Goal: Transaction & Acquisition: Subscribe to service/newsletter

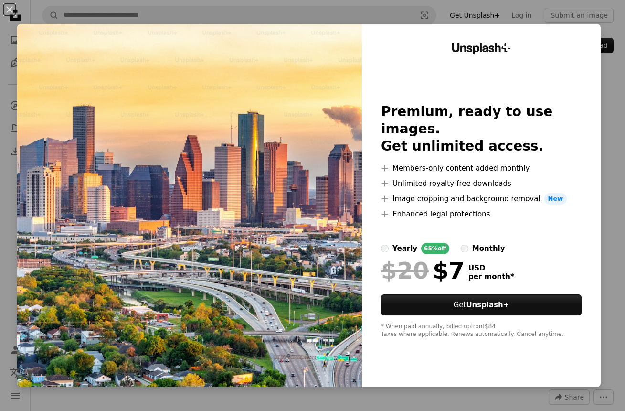
click at [467, 243] on label "monthly" at bounding box center [483, 248] width 44 height 11
click at [392, 243] on label "yearly 65% off" at bounding box center [415, 248] width 68 height 11
click at [611, 175] on div "An X shape Unsplash+ Premium, ready to use images. Get unlimited access. A plus…" at bounding box center [312, 205] width 625 height 411
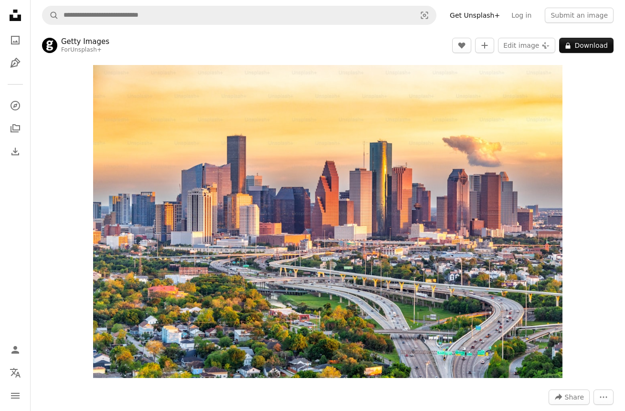
click at [91, 42] on link "Getty Images" at bounding box center [85, 42] width 48 height 10
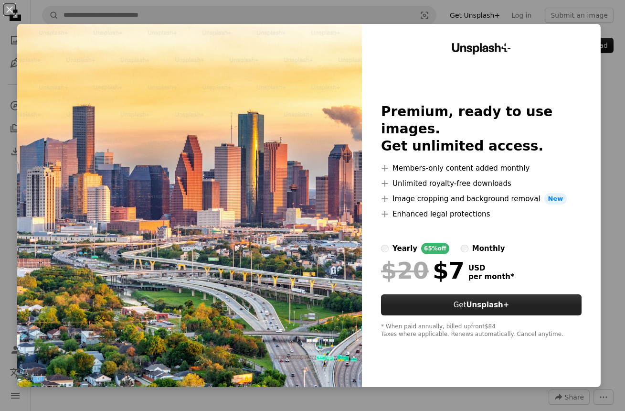
click at [475, 300] on strong "Unsplash+" at bounding box center [487, 304] width 43 height 9
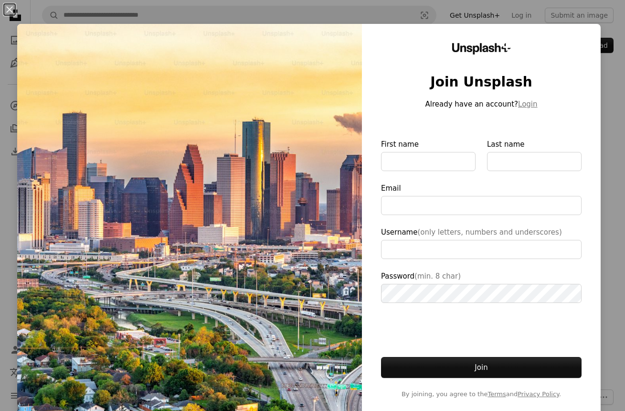
type input "**********"
click at [9, 6] on button "An X shape" at bounding box center [9, 9] width 11 height 11
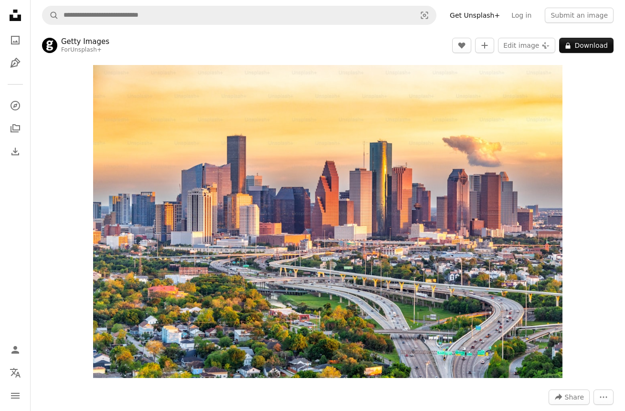
click at [477, 20] on link "Get Unsplash+" at bounding box center [475, 15] width 62 height 15
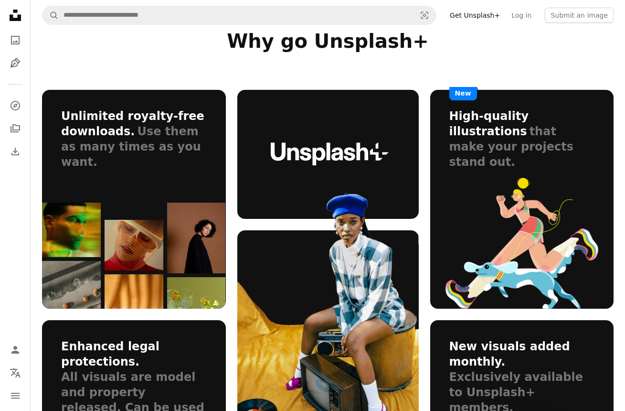
scroll to position [624, 0]
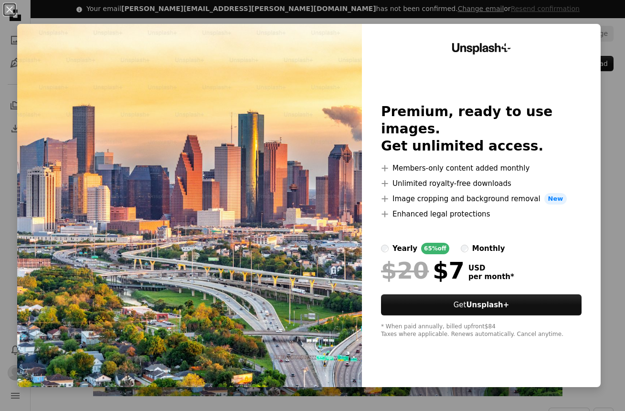
click at [622, 150] on div "An X shape Unsplash+ Premium, ready to use images. Get unlimited access. A plus…" at bounding box center [312, 205] width 625 height 411
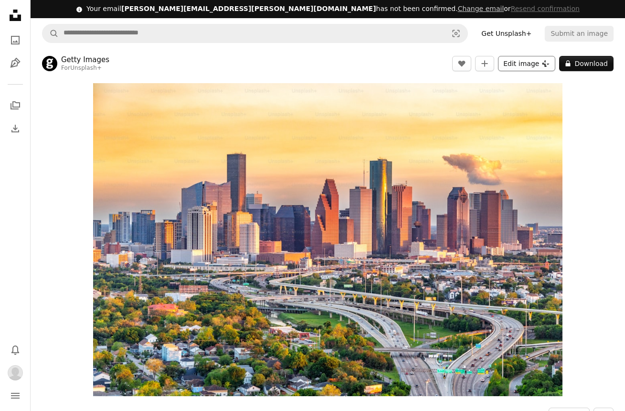
click at [513, 64] on button "Edit image Plus sign for Unsplash+" at bounding box center [526, 63] width 57 height 15
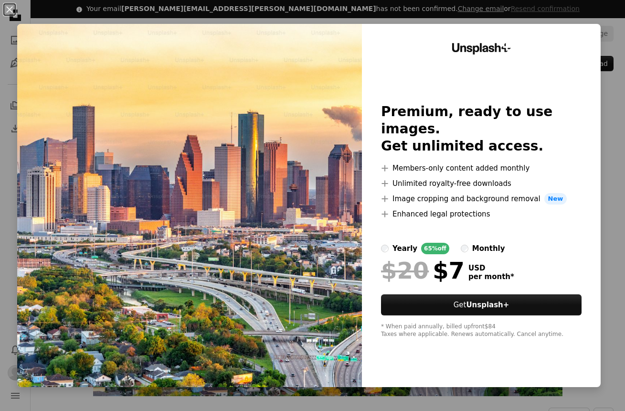
click at [613, 106] on div "An X shape Unsplash+ Premium, ready to use images. Get unlimited access. A plus…" at bounding box center [312, 205] width 625 height 411
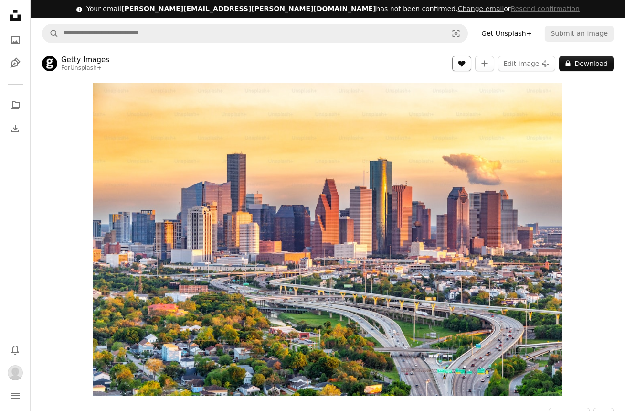
click at [466, 65] on icon "A heart" at bounding box center [462, 64] width 8 height 8
click at [372, 241] on img "Zoom in on this image" at bounding box center [328, 239] width 470 height 313
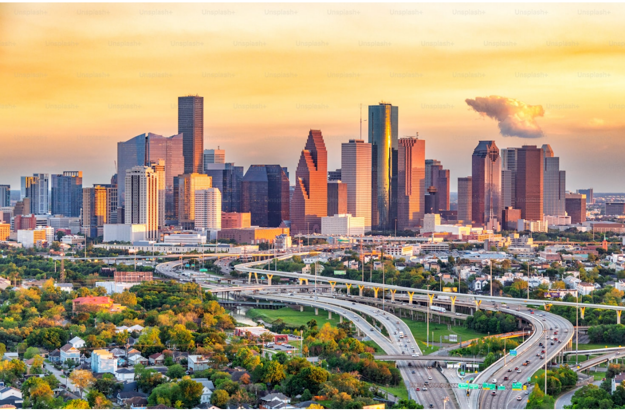
scroll to position [1, 0]
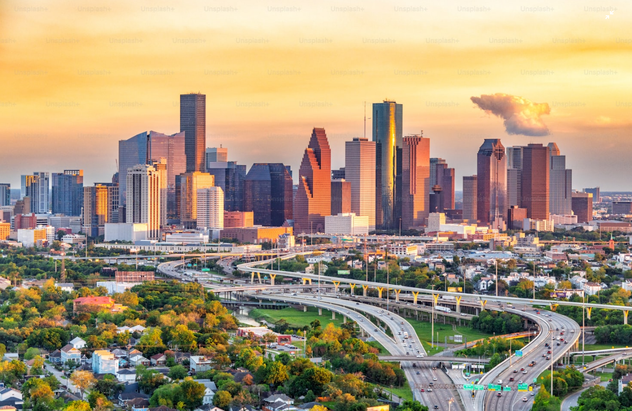
click at [372, 241] on img "Zoom out on this image" at bounding box center [316, 210] width 633 height 422
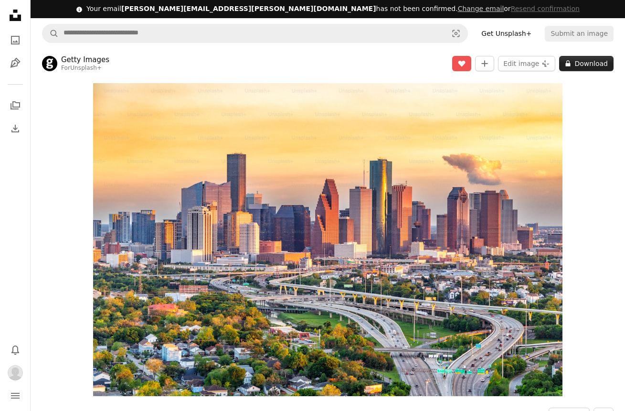
click at [594, 65] on button "A lock Download" at bounding box center [586, 63] width 54 height 15
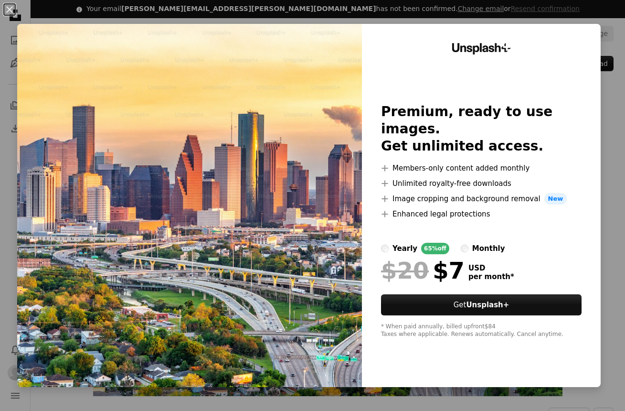
click at [615, 111] on div "An X shape Unsplash+ Premium, ready to use images. Get unlimited access. A plus…" at bounding box center [312, 205] width 625 height 411
